Goal: Obtain resource: Download file/media

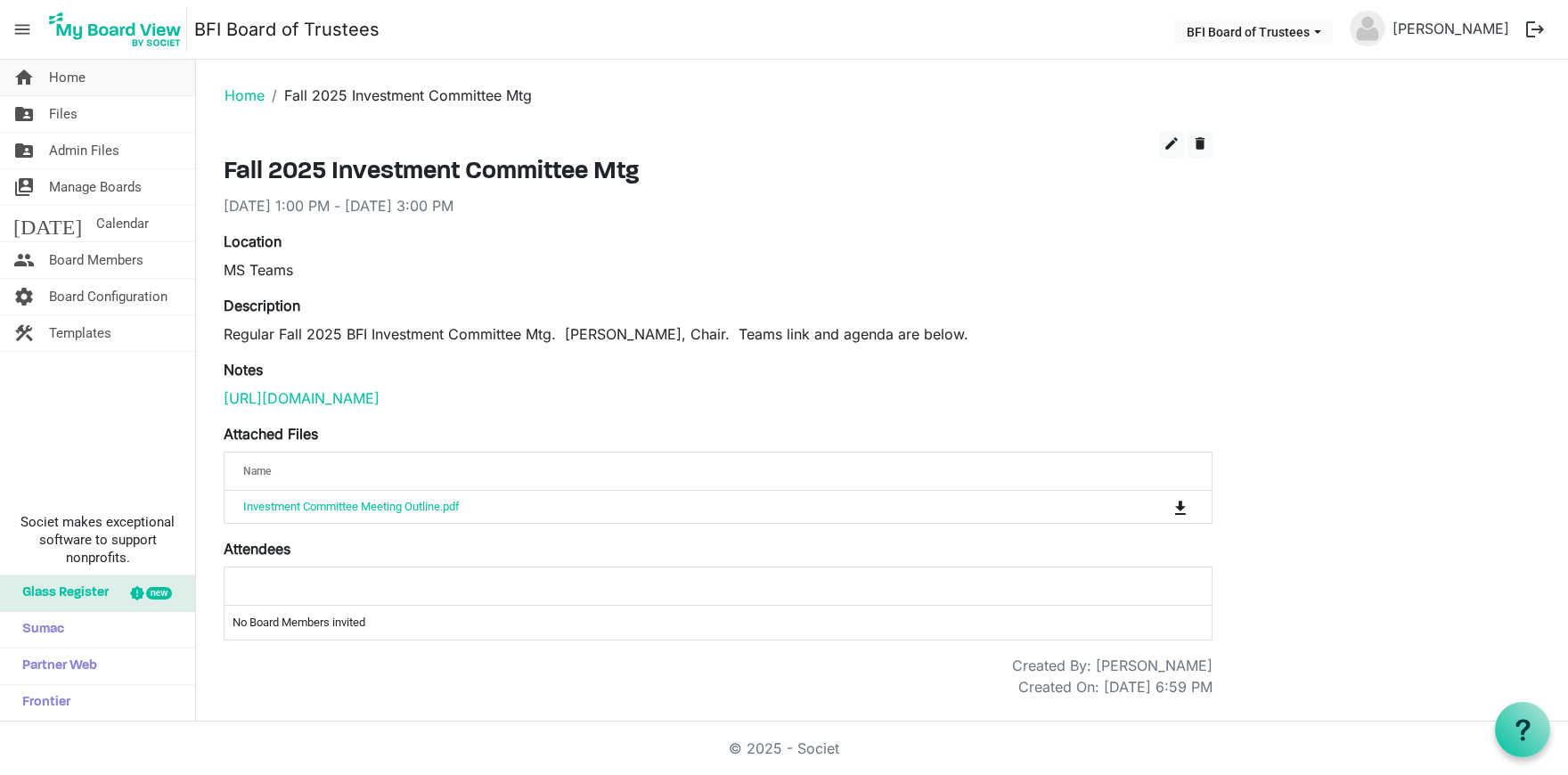
click at [81, 83] on span "Home" at bounding box center [68, 77] width 37 height 36
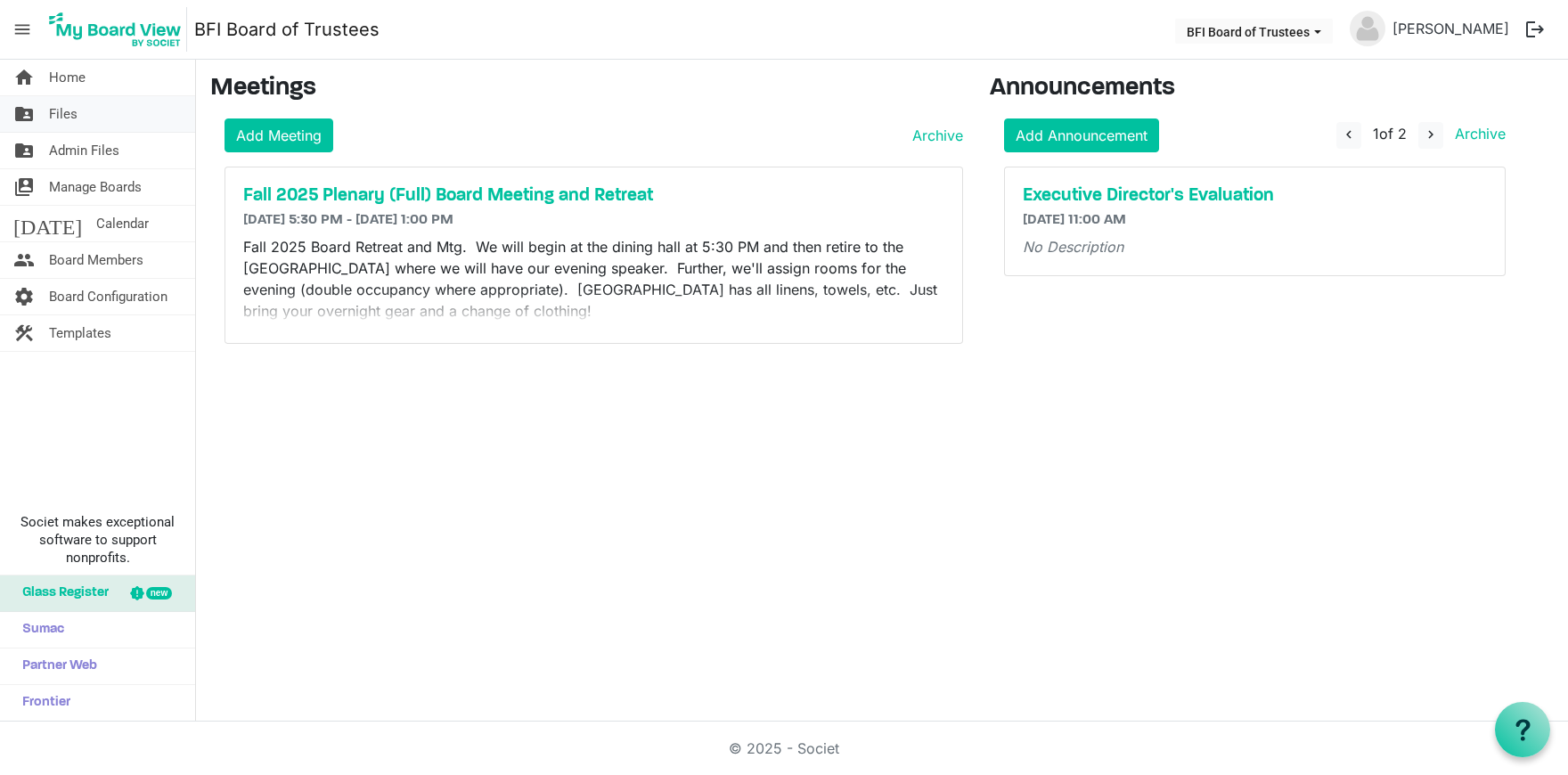
click at [81, 118] on link "folder_shared Files" at bounding box center [97, 113] width 195 height 36
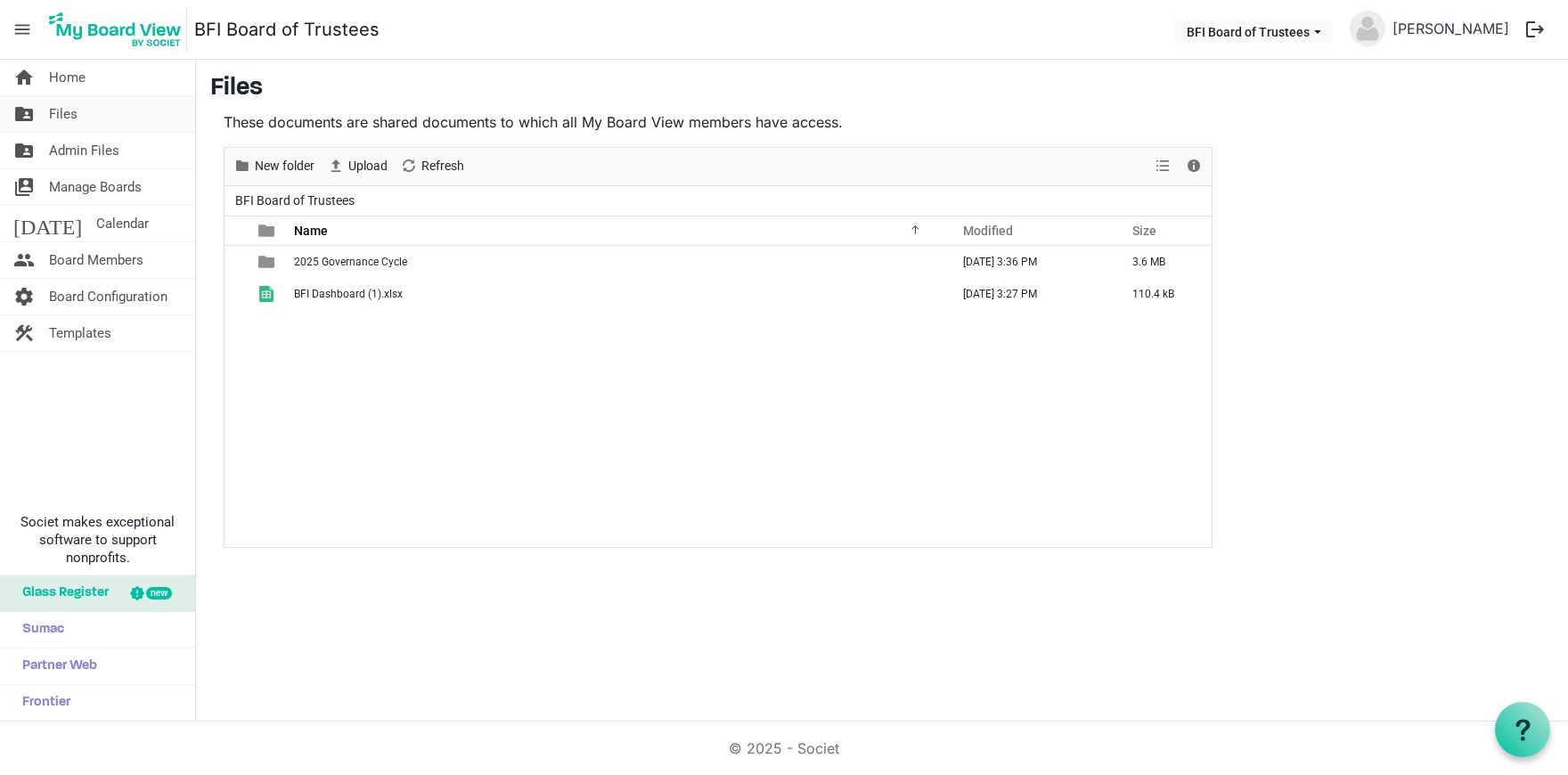
click at [113, 115] on link "folder_shared Files" at bounding box center [97, 113] width 195 height 36
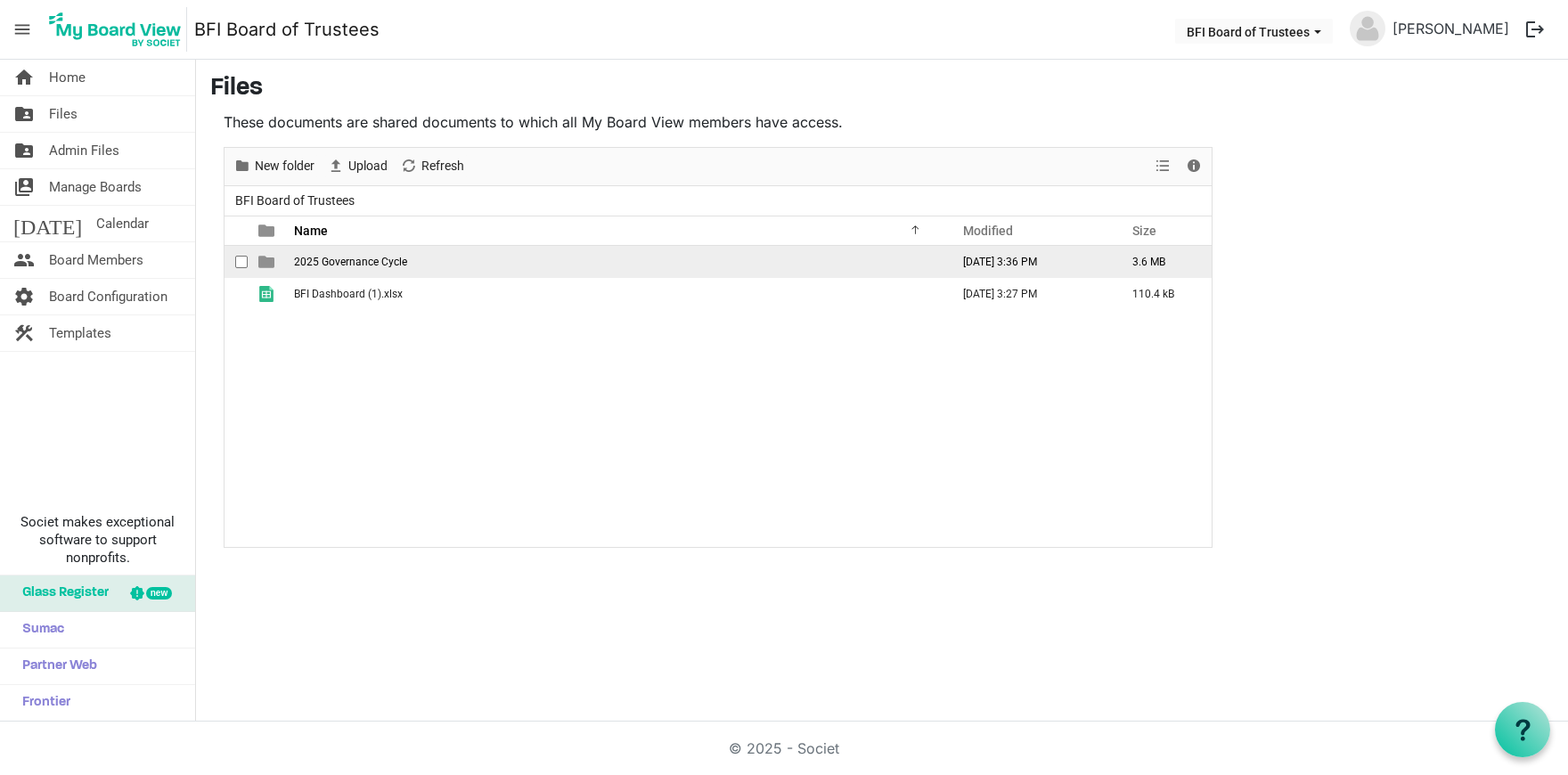
click at [337, 255] on span "2025 Governance Cycle" at bounding box center [350, 262] width 113 height 13
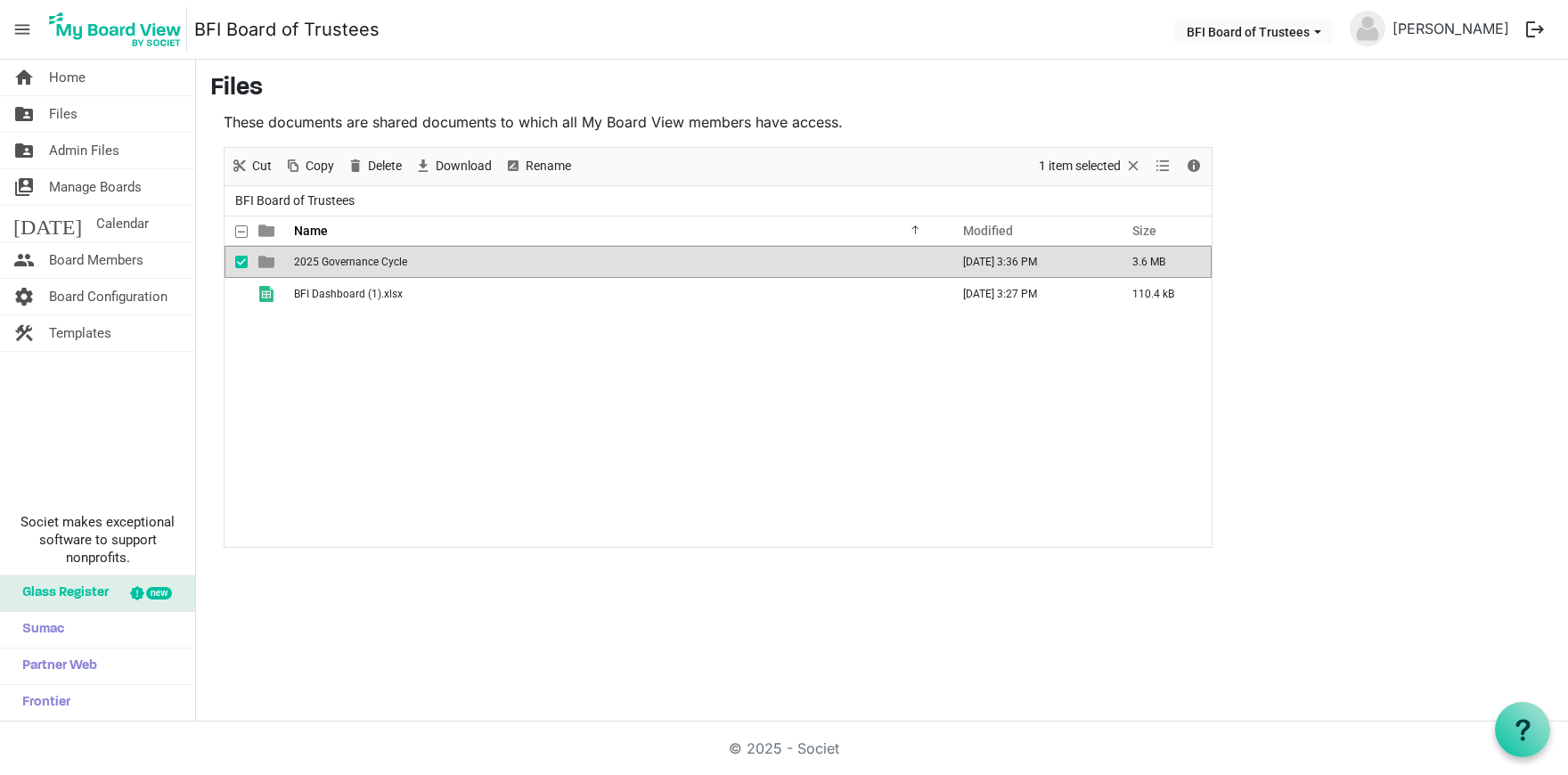
click at [338, 258] on span "2025 Governance Cycle" at bounding box center [350, 262] width 113 height 13
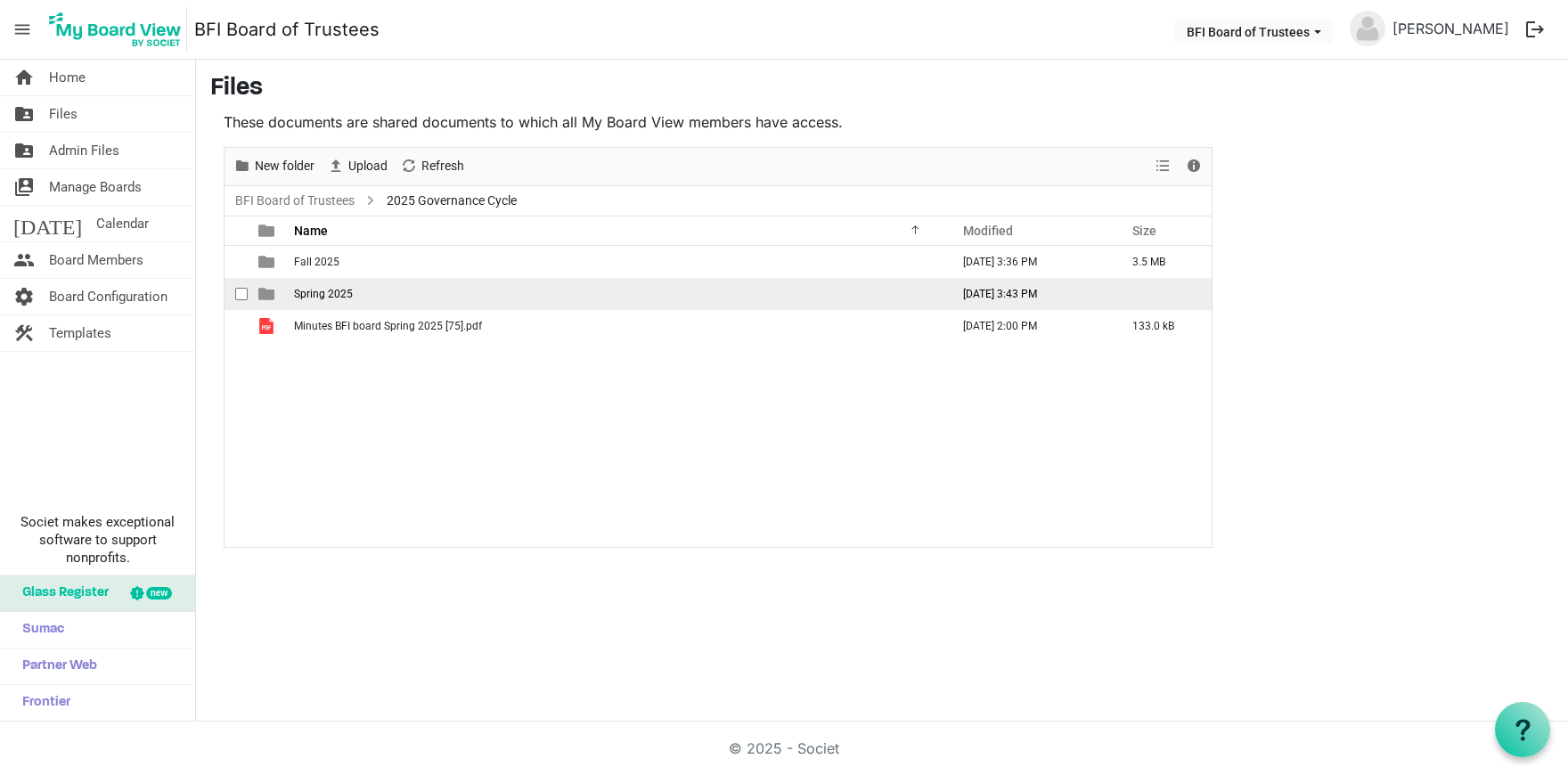
click at [335, 288] on span "Spring 2025" at bounding box center [323, 295] width 59 height 13
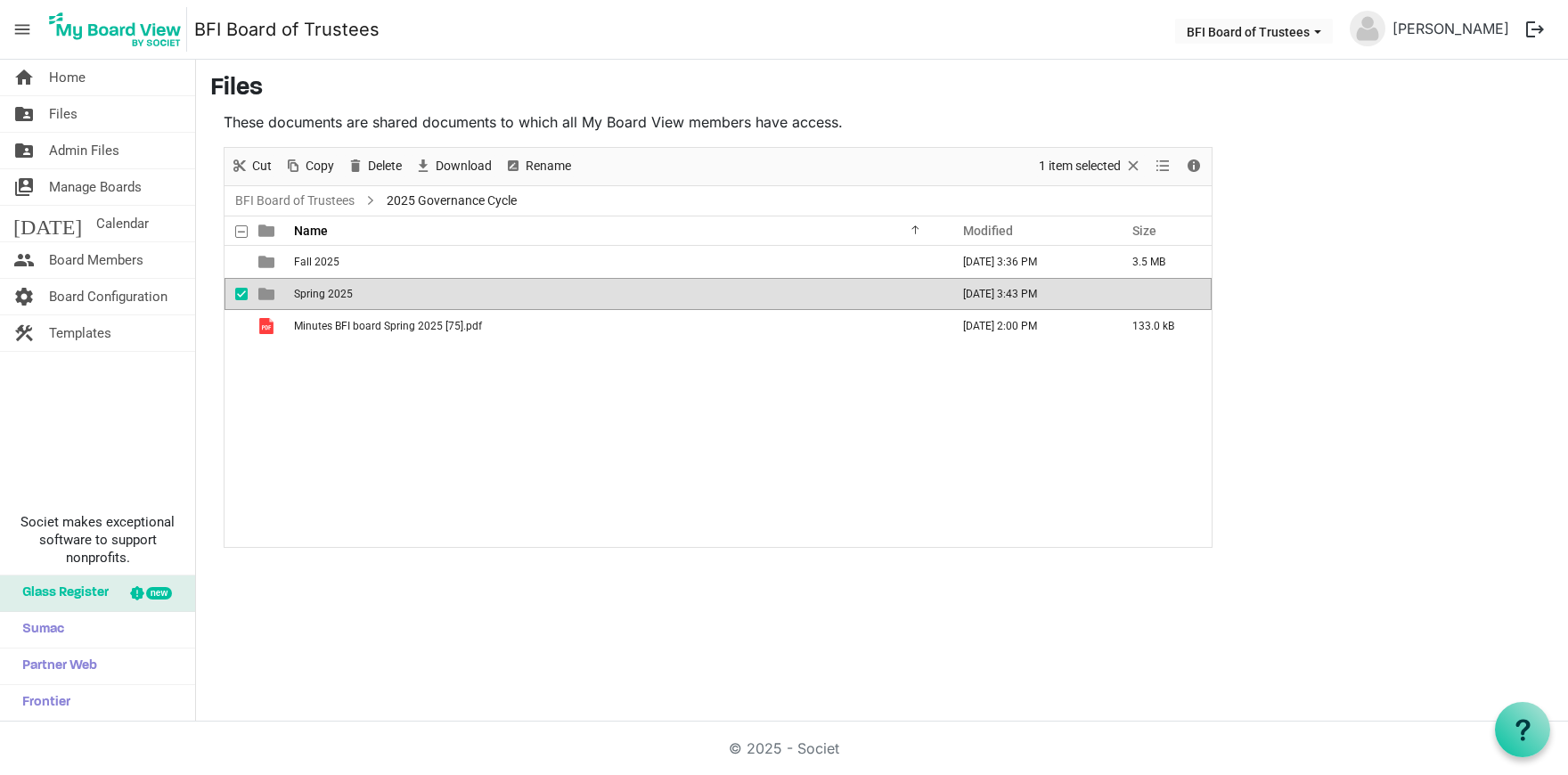
click at [335, 288] on span "Spring 2025" at bounding box center [323, 295] width 59 height 13
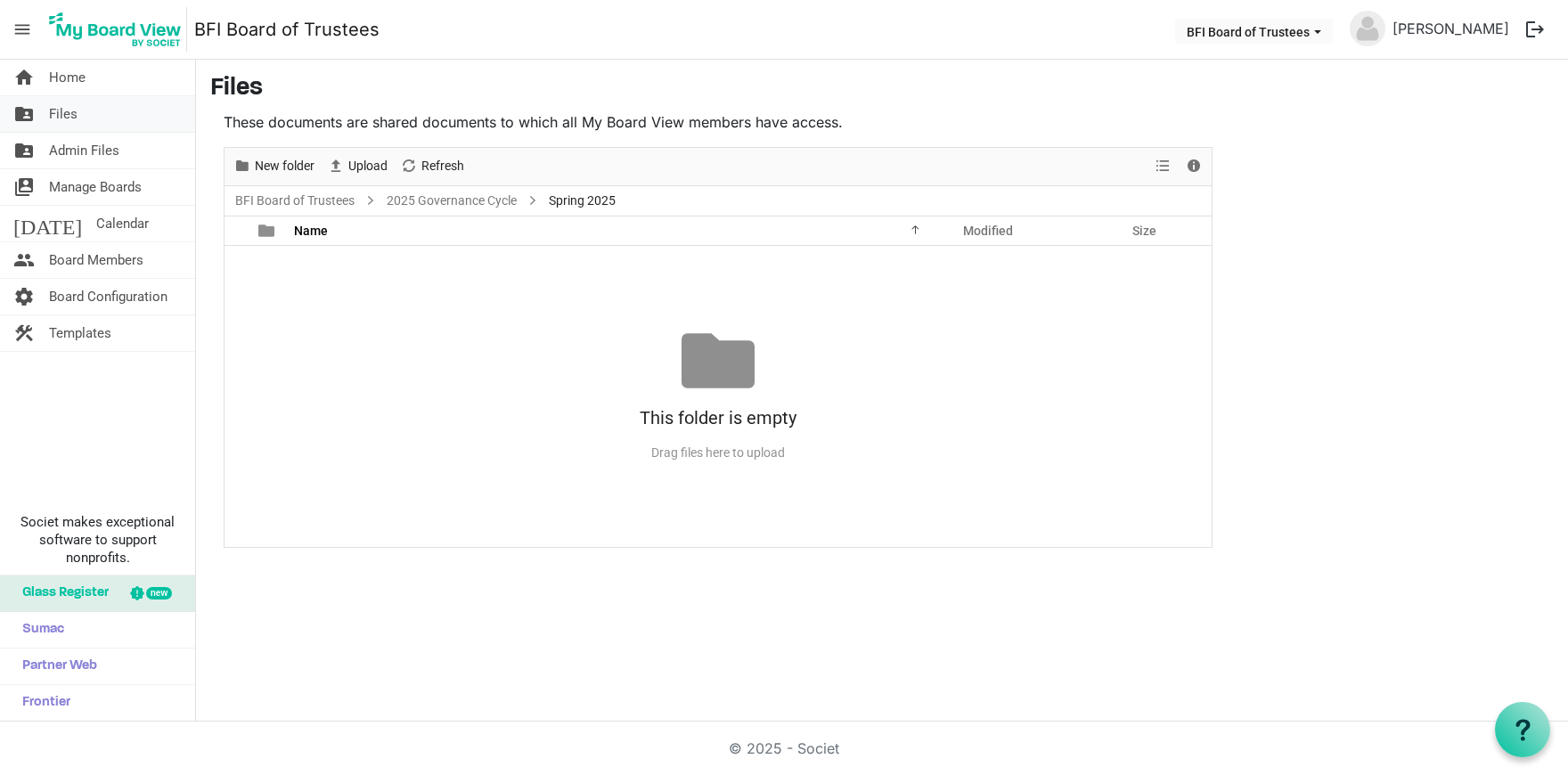
click at [88, 116] on link "folder_shared Files" at bounding box center [97, 113] width 195 height 36
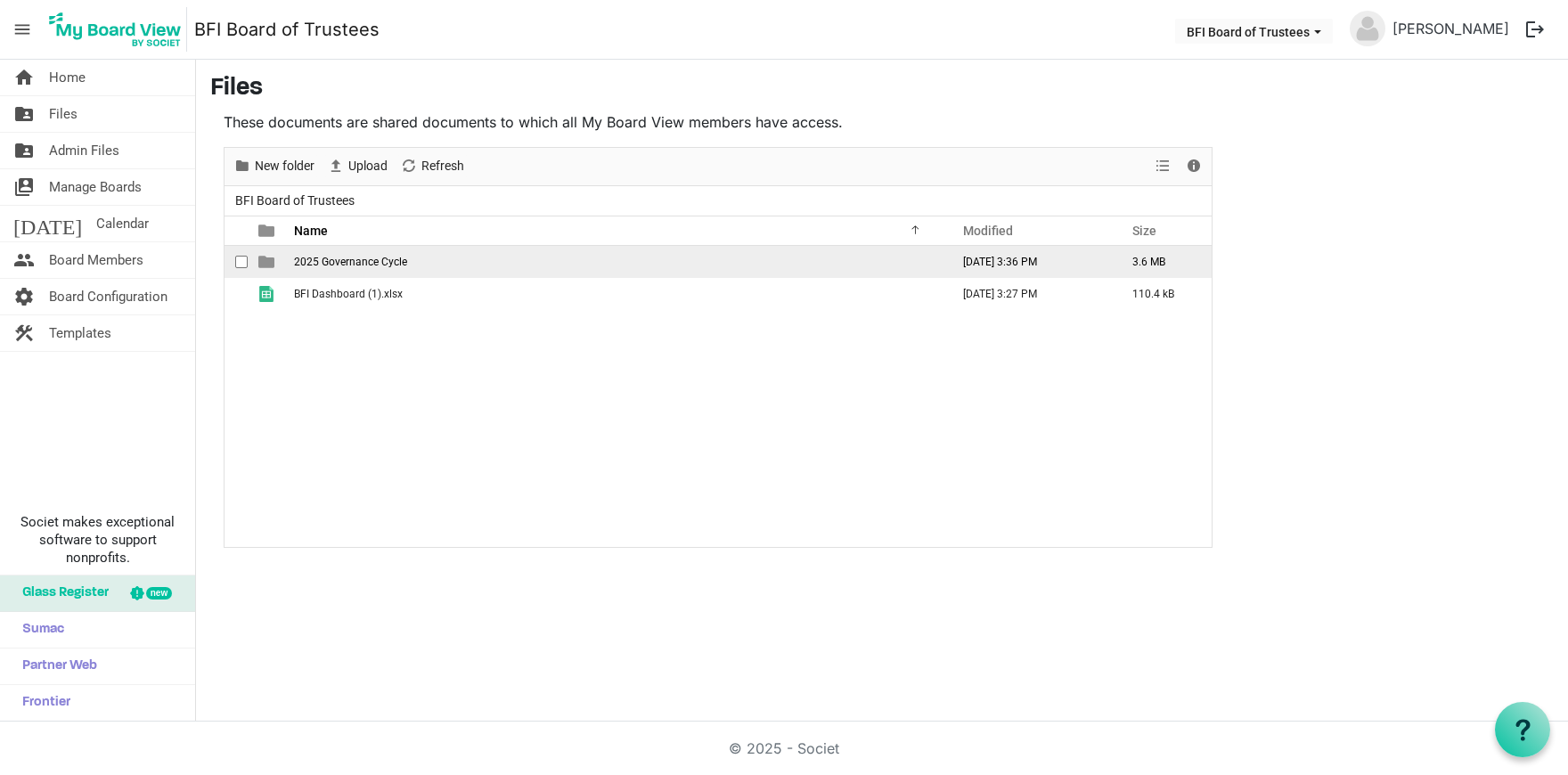
click at [356, 258] on span "2025 Governance Cycle" at bounding box center [350, 262] width 113 height 13
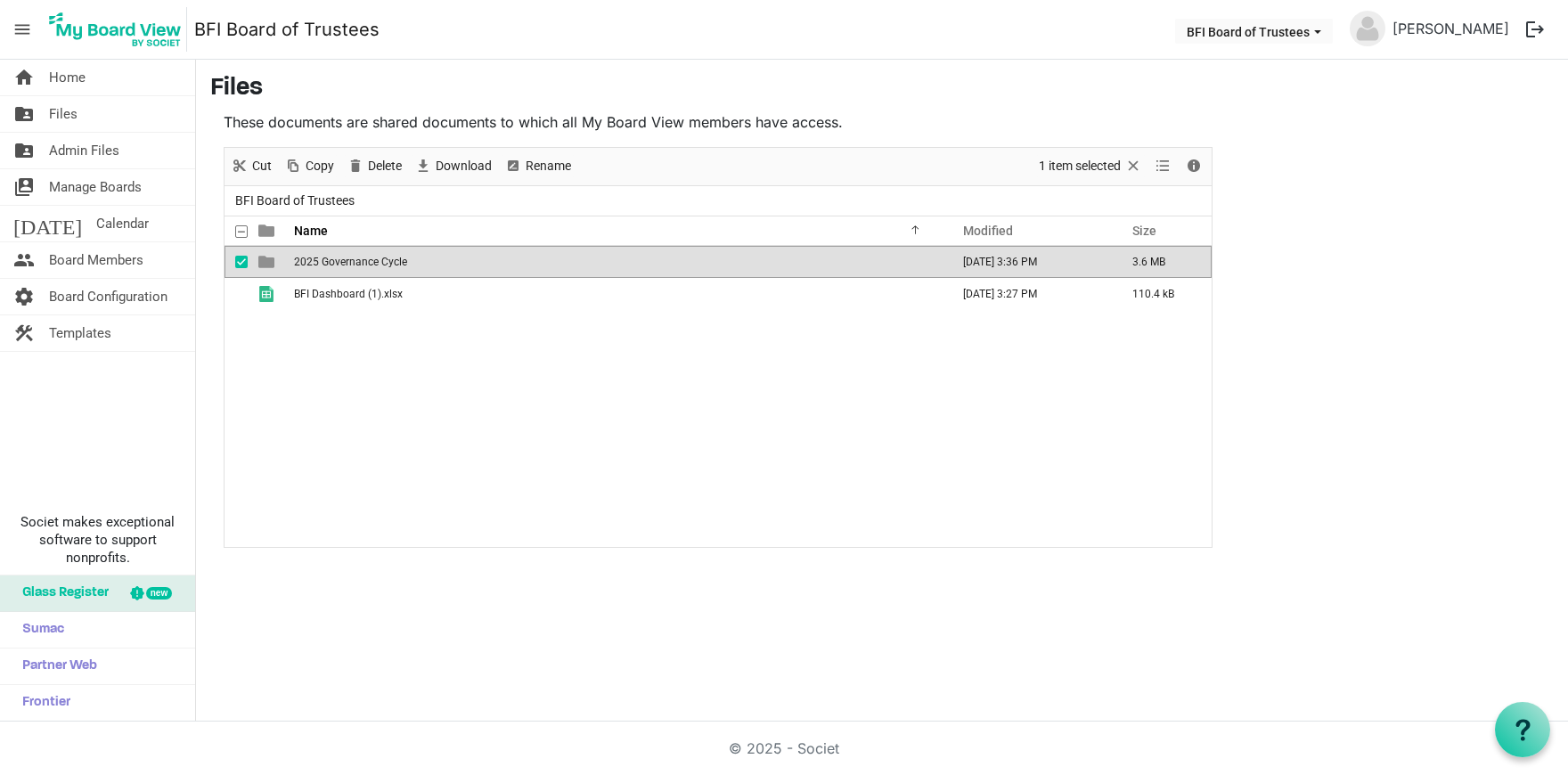
click at [356, 258] on span "2025 Governance Cycle" at bounding box center [350, 262] width 113 height 13
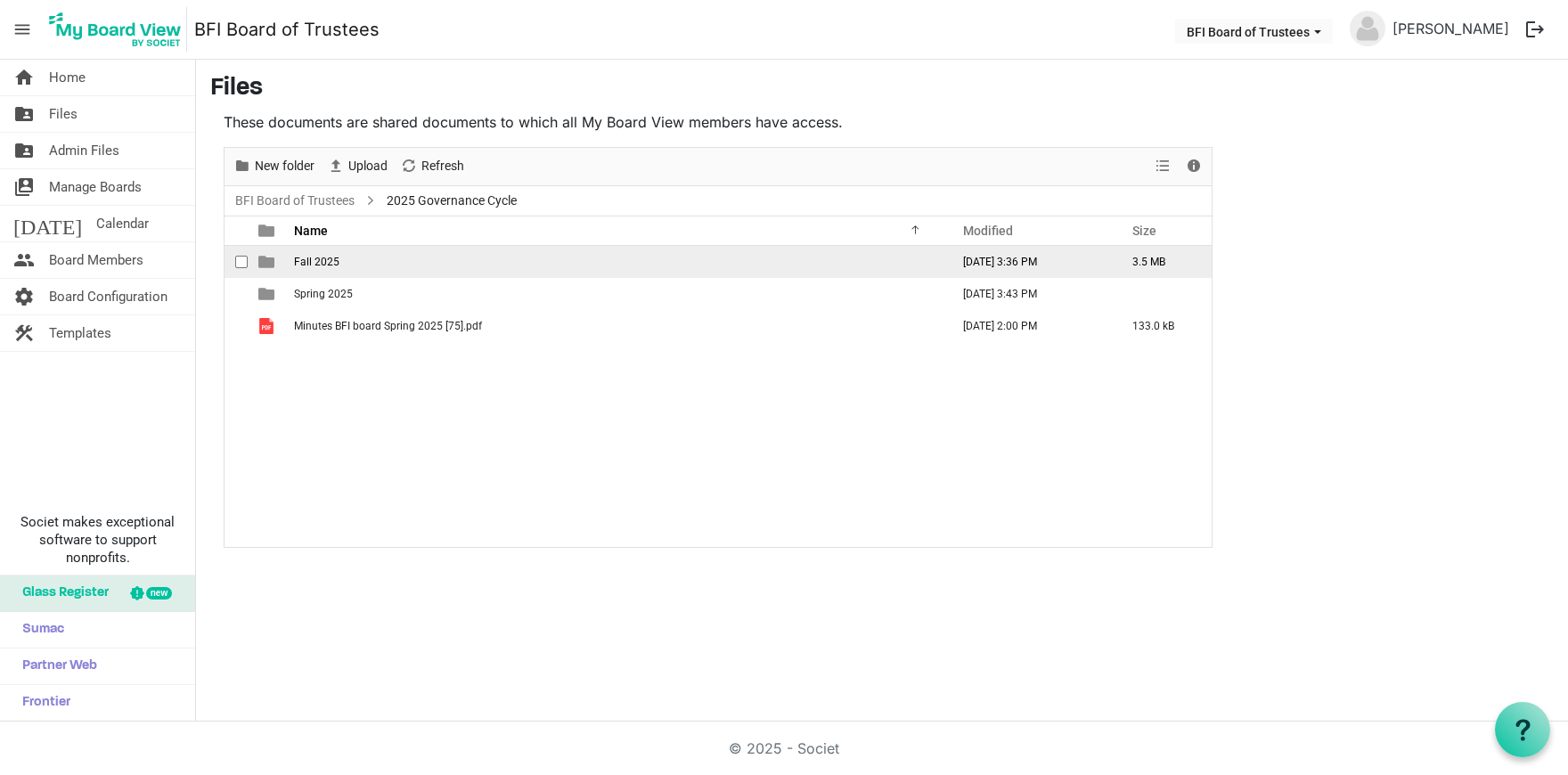
click at [333, 261] on span "Fall 2025" at bounding box center [317, 262] width 46 height 13
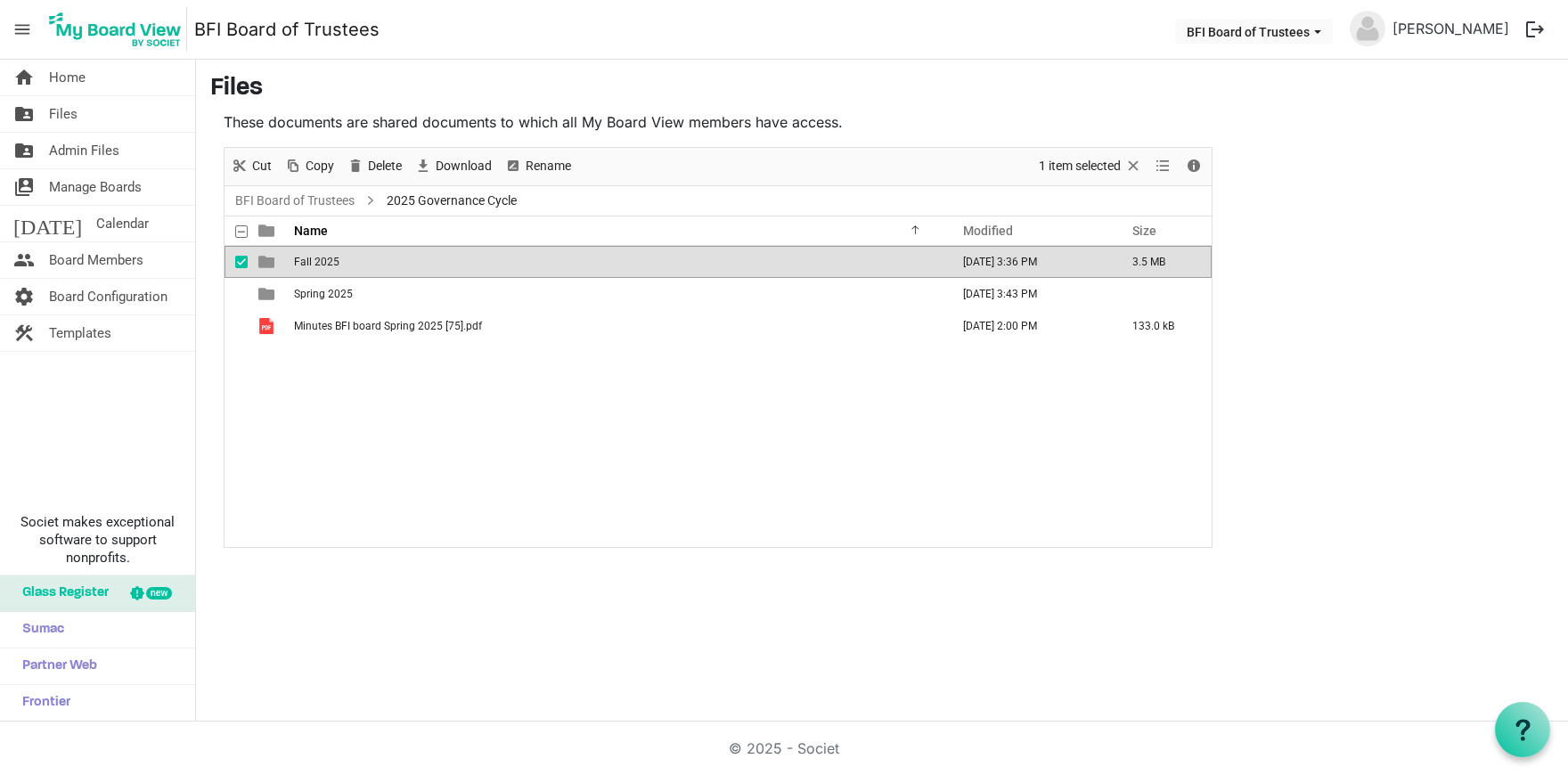
click at [333, 261] on span "Fall 2025" at bounding box center [317, 262] width 46 height 13
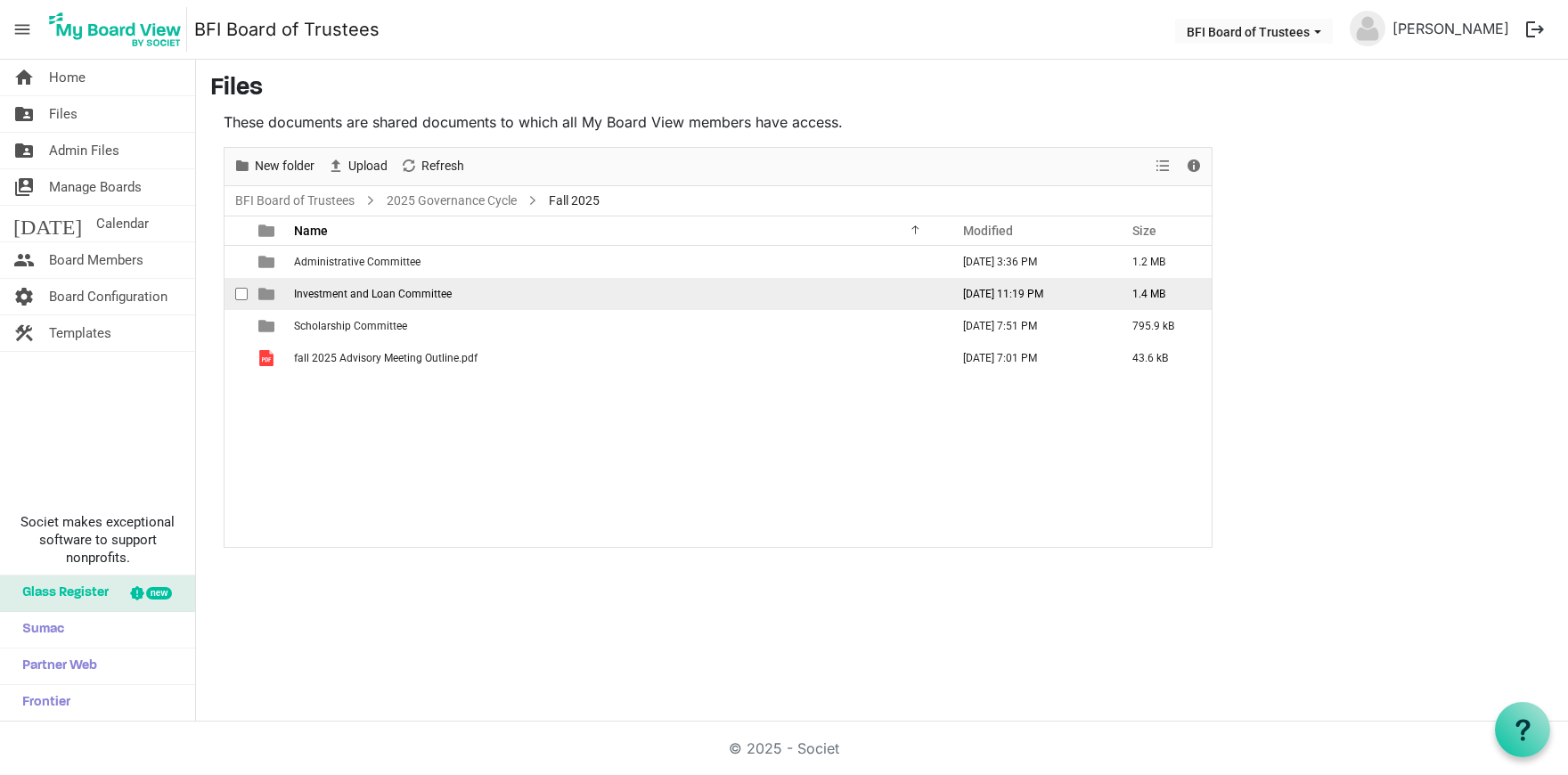
click at [351, 293] on span "Investment and Loan Committee" at bounding box center [372, 295] width 157 height 13
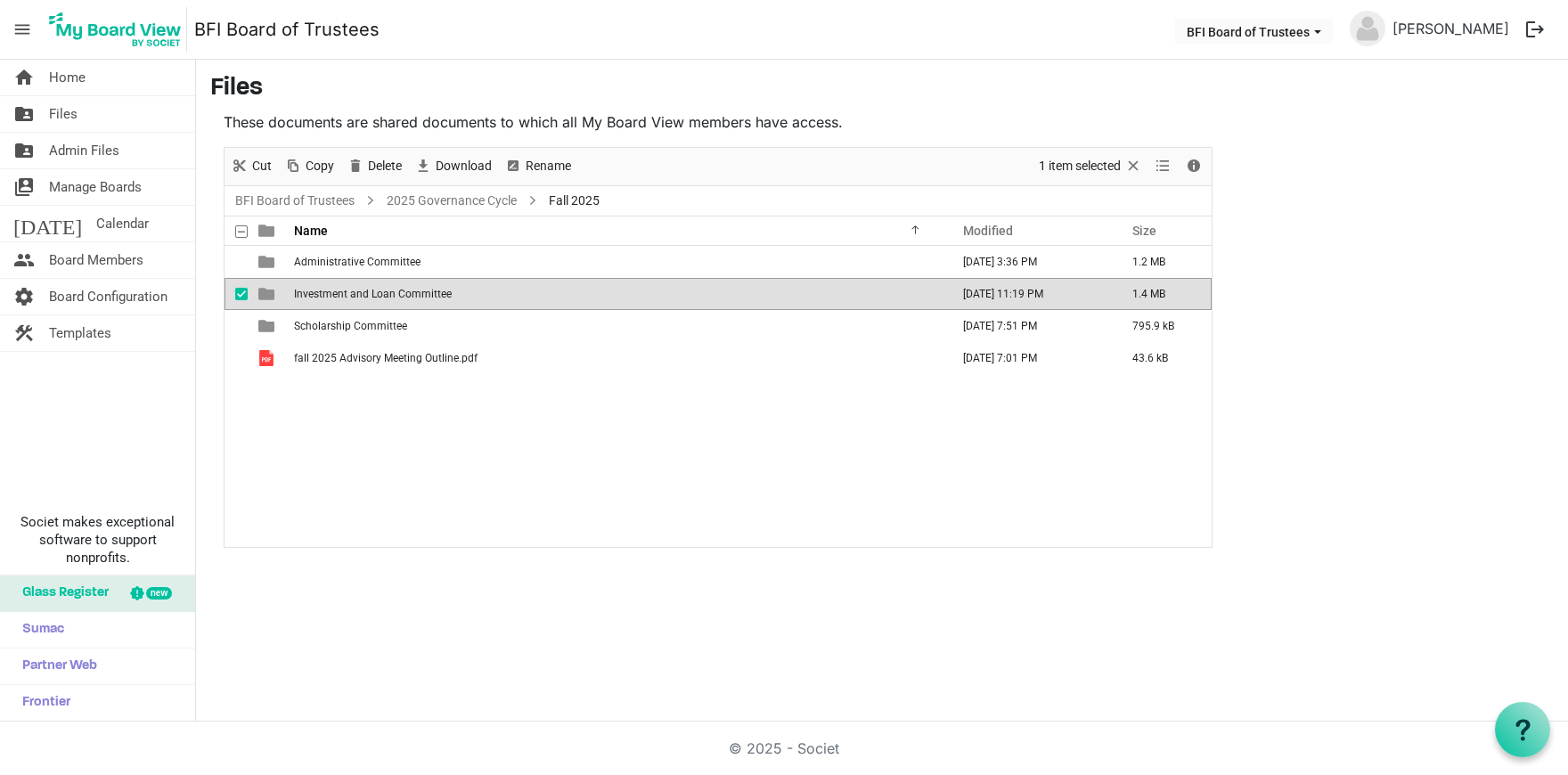
click at [351, 293] on span "Investment and Loan Committee" at bounding box center [372, 295] width 157 height 13
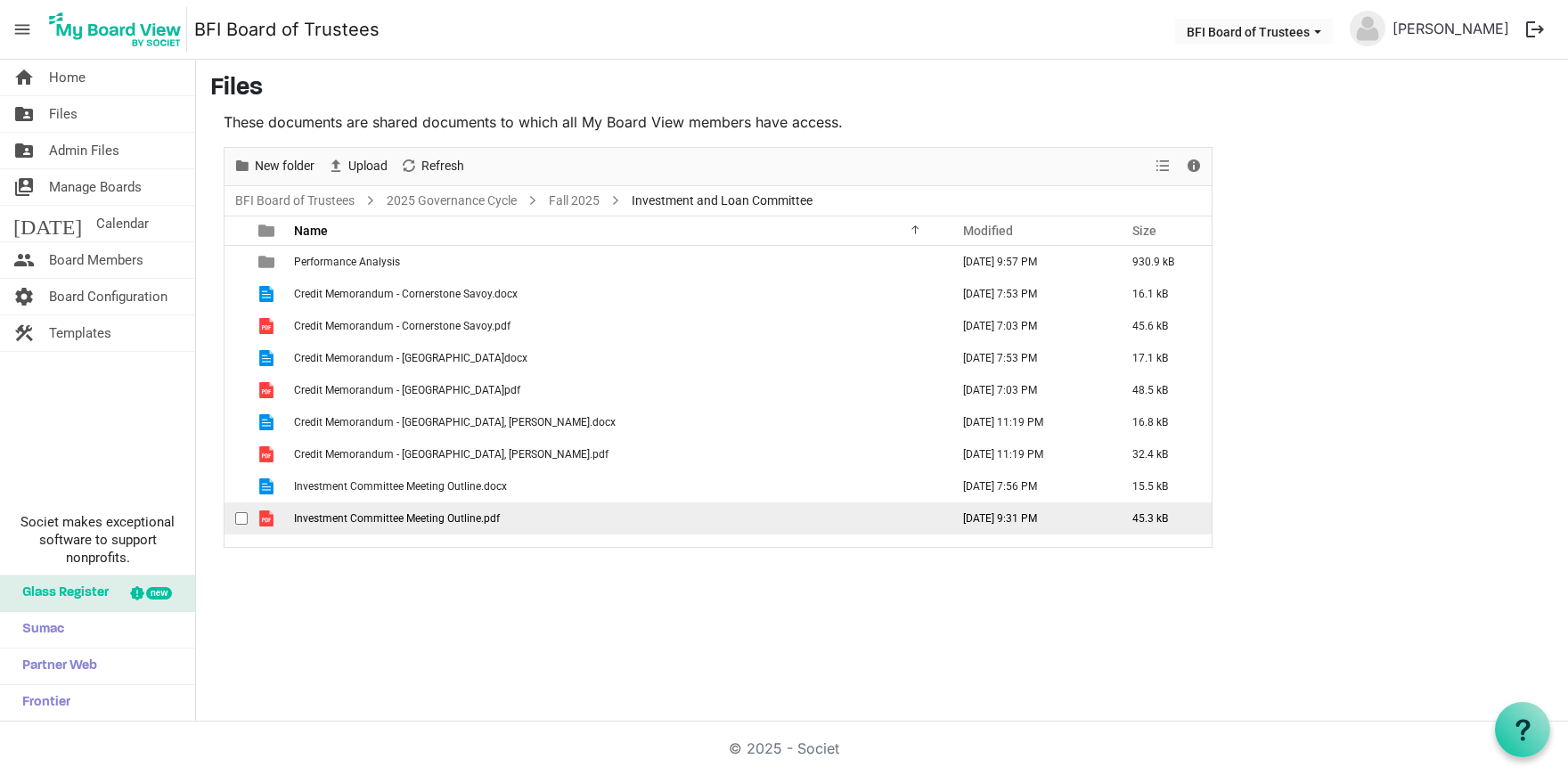
click at [405, 521] on span "Investment Committee Meeting Outline.pdf" at bounding box center [396, 519] width 206 height 13
